Goal: Information Seeking & Learning: Learn about a topic

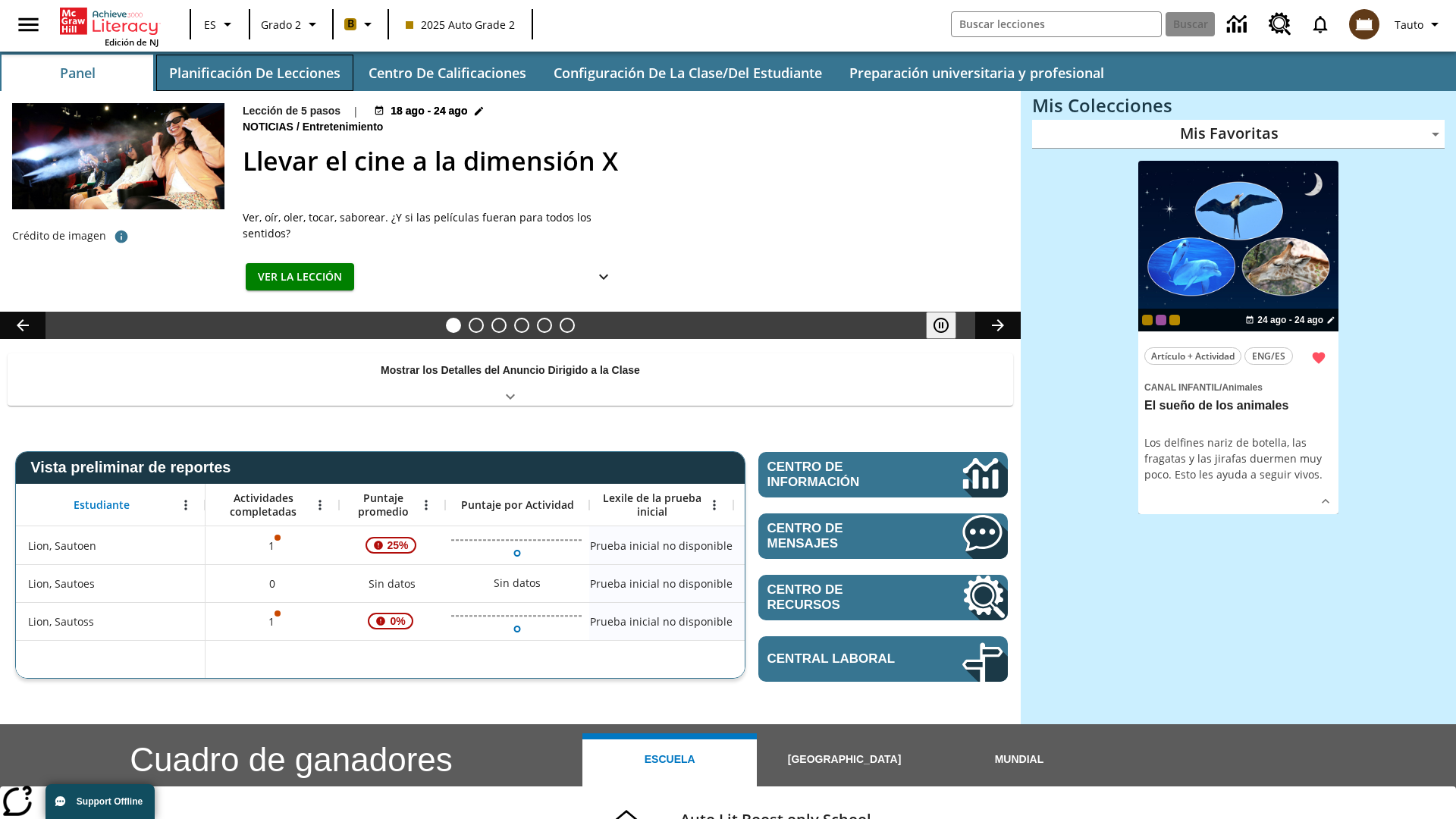
click at [254, 73] on button "Planificación de lecciones" at bounding box center [255, 73] width 197 height 37
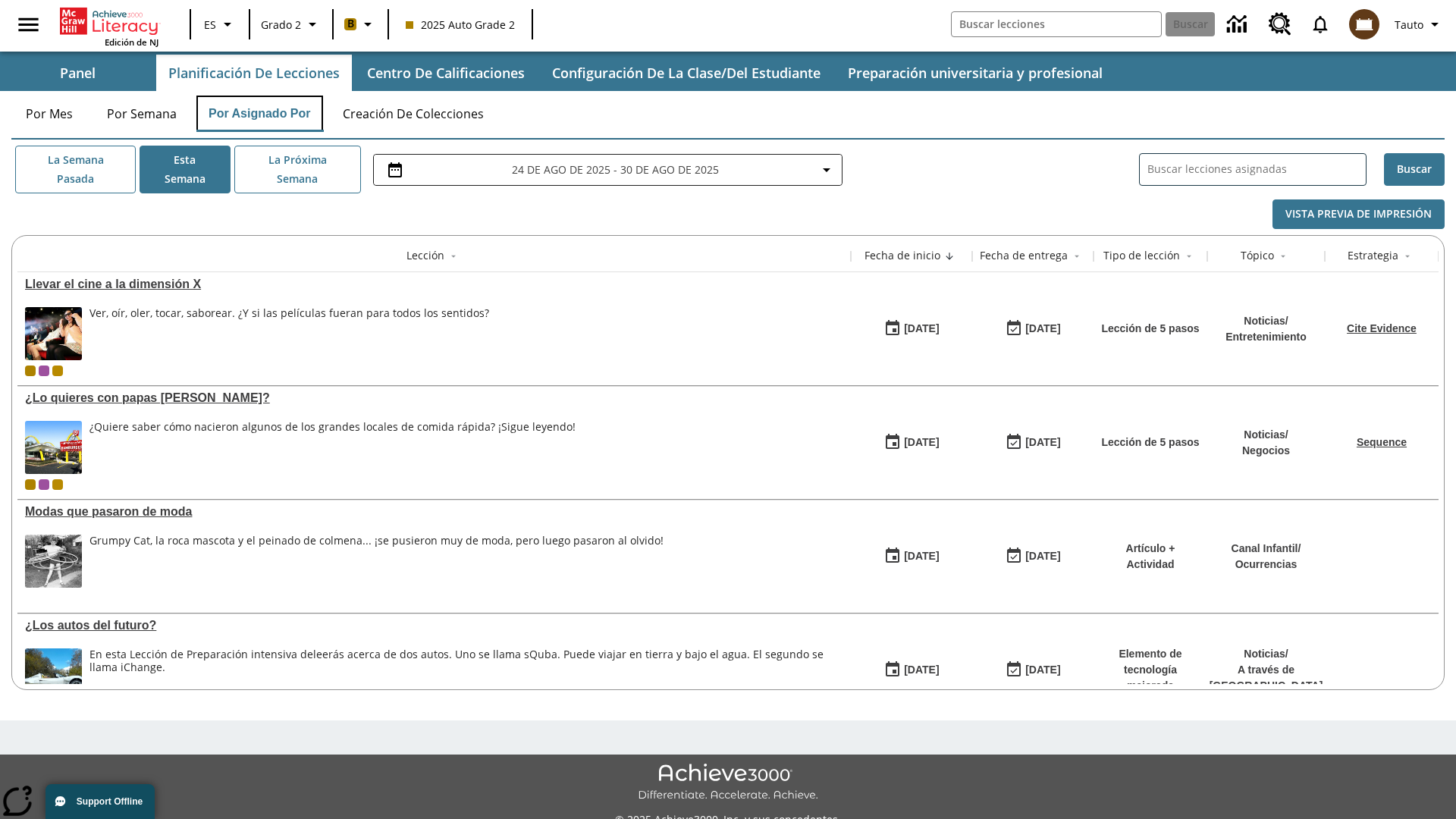
click at [260, 114] on button "Por asignado por" at bounding box center [259, 114] width 126 height 37
type input "El sueño de los animales"
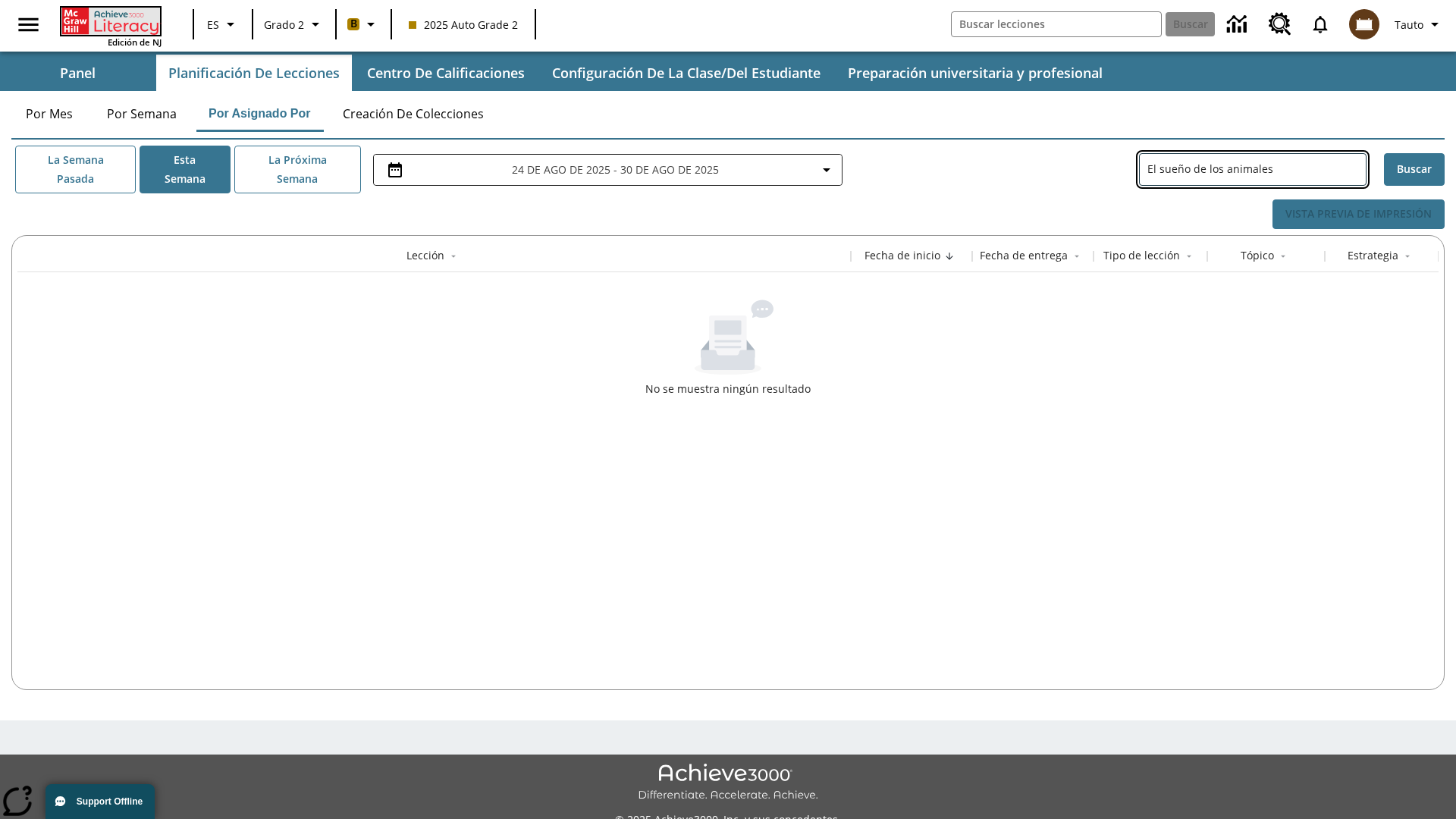
click at [110, 20] on icon "Portada" at bounding box center [111, 21] width 101 height 28
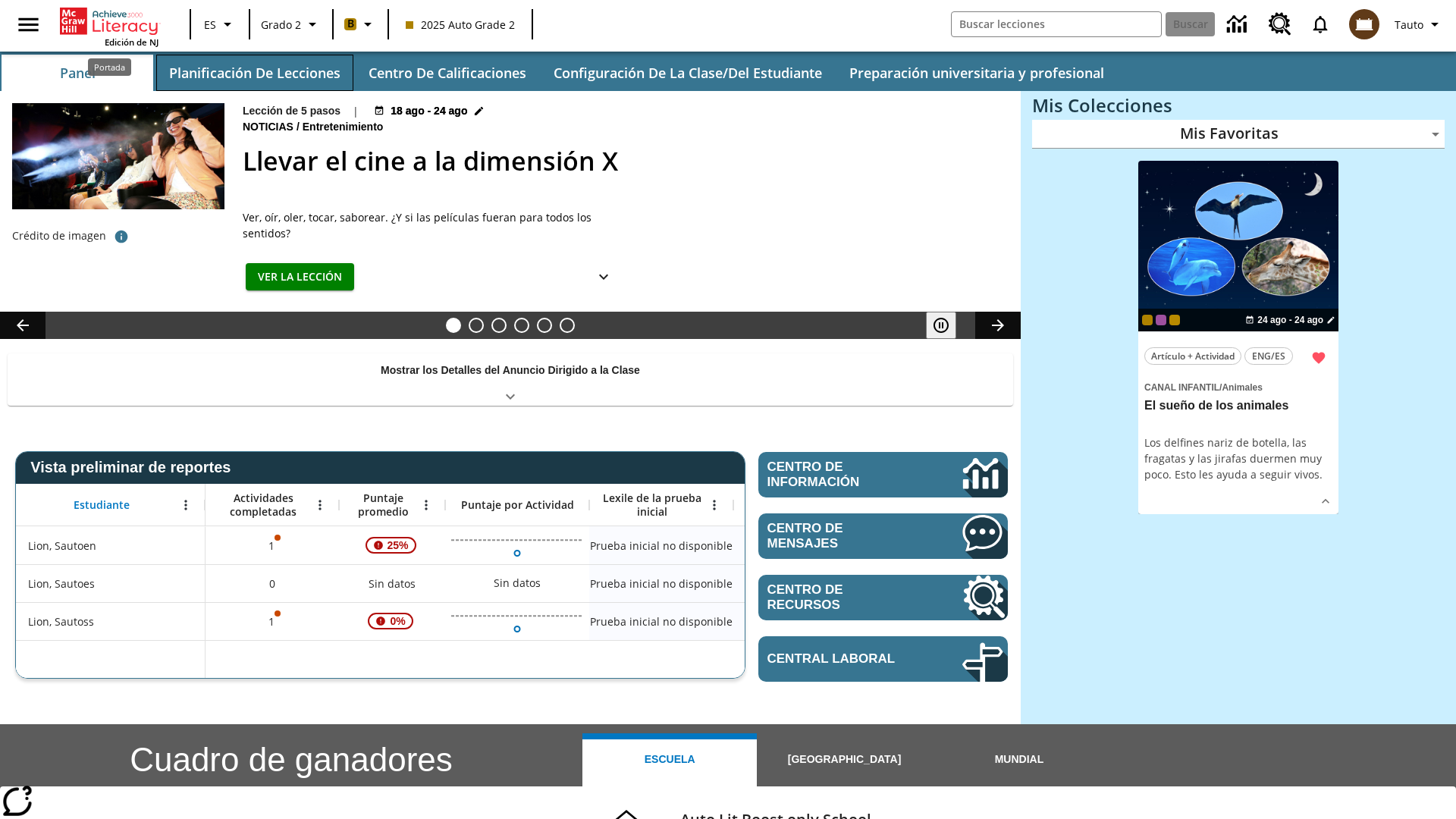
click at [254, 73] on button "Planificación de lecciones" at bounding box center [255, 73] width 197 height 37
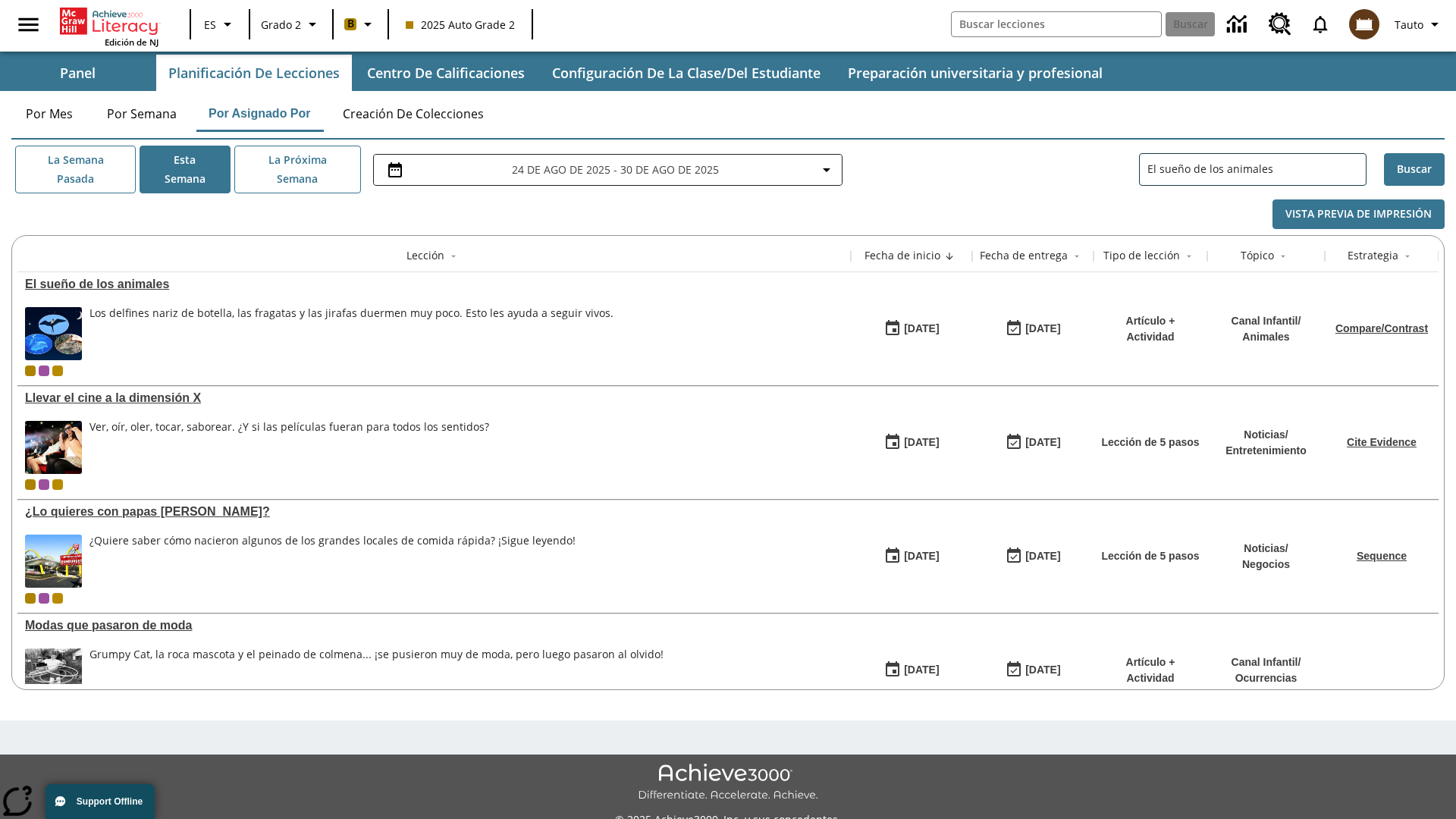
type input "El sueño de los animales"
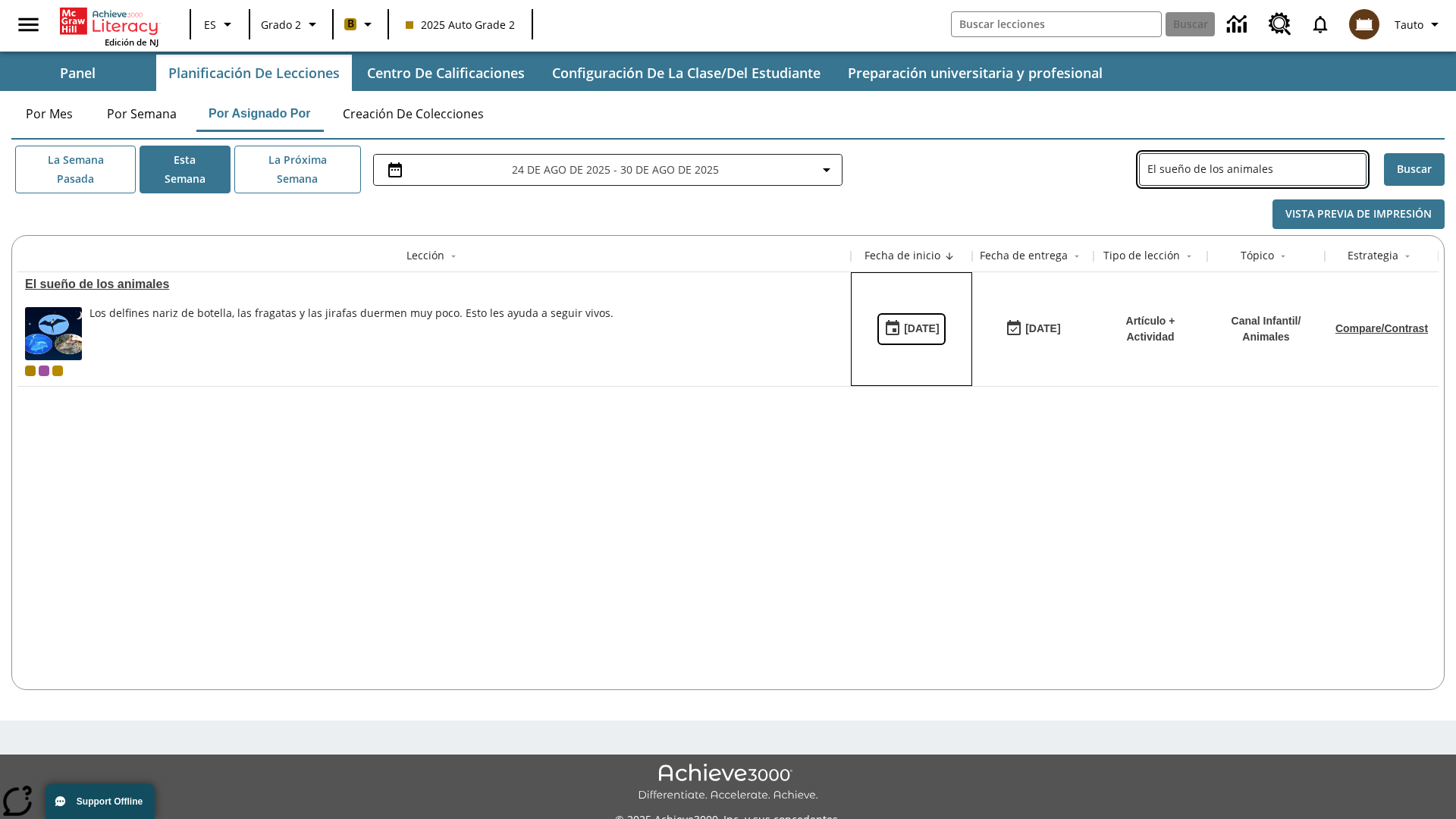
click at [911, 328] on div "[DATE]" at bounding box center [921, 329] width 35 height 19
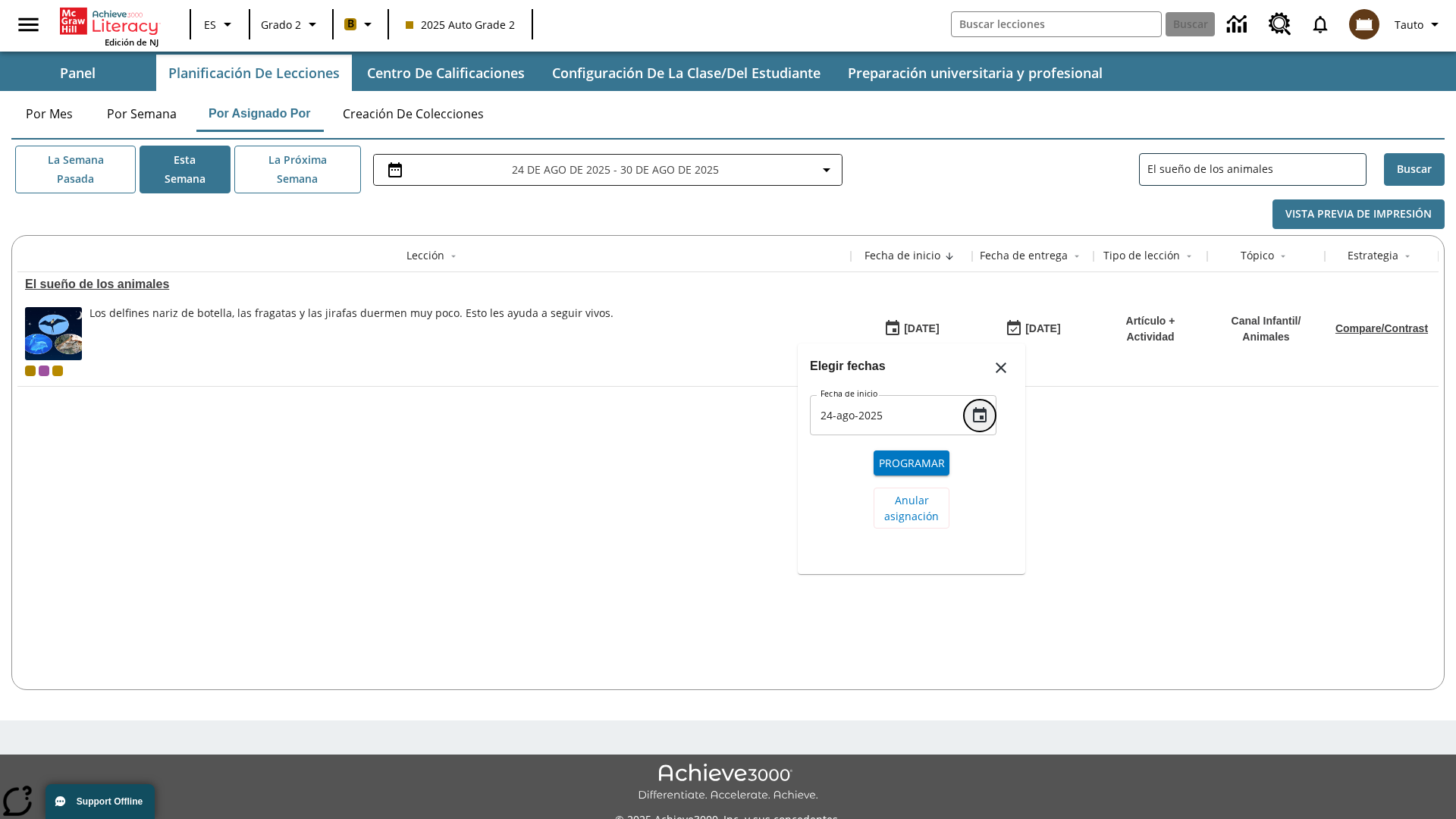
click at [980, 407] on icon "Choose date, selected date is 24 ago 2025" at bounding box center [980, 415] width 13 height 15
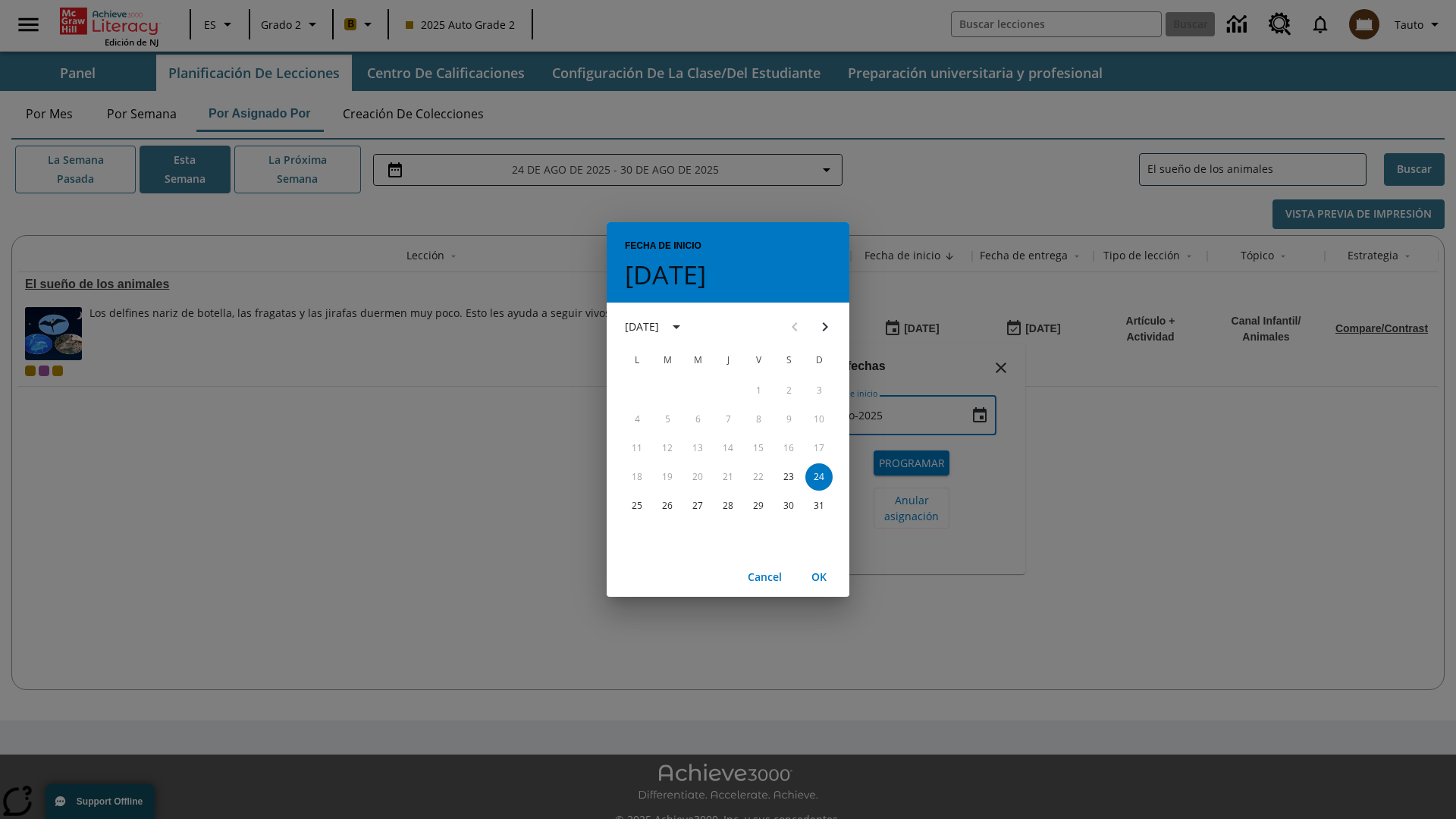
scroll to position [33, 0]
